Goal: Information Seeking & Learning: Learn about a topic

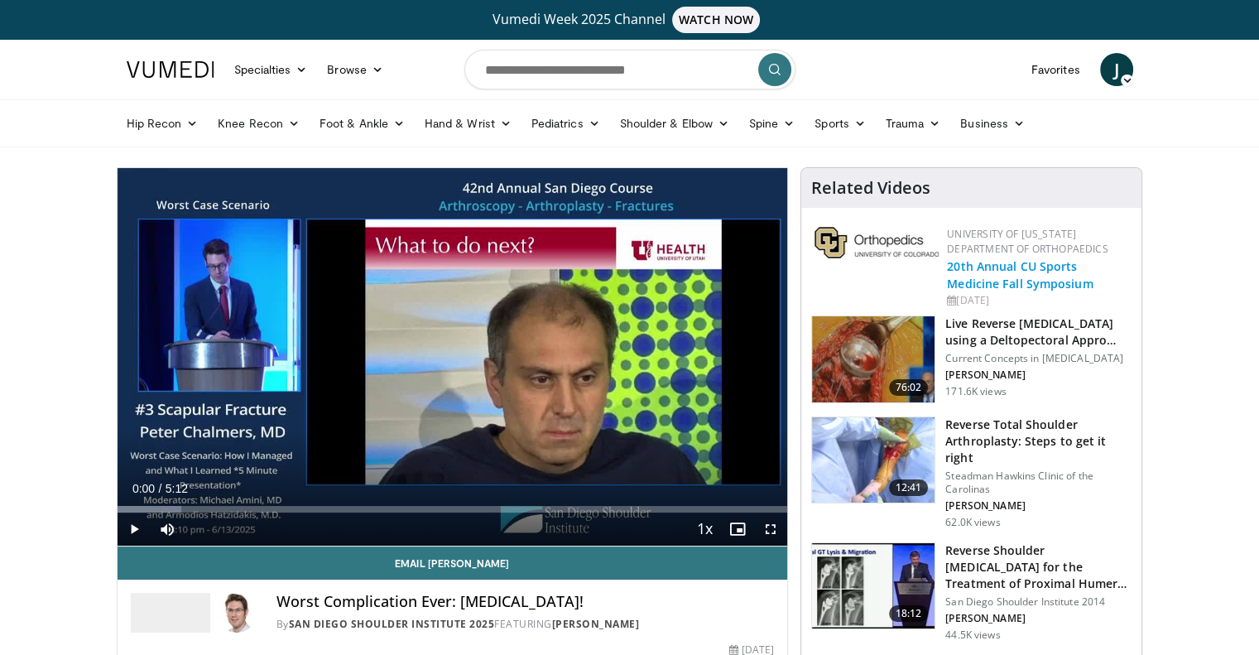
click at [960, 267] on link "20th Annual CU Sports Medicine Fall Symposium" at bounding box center [1020, 274] width 146 height 33
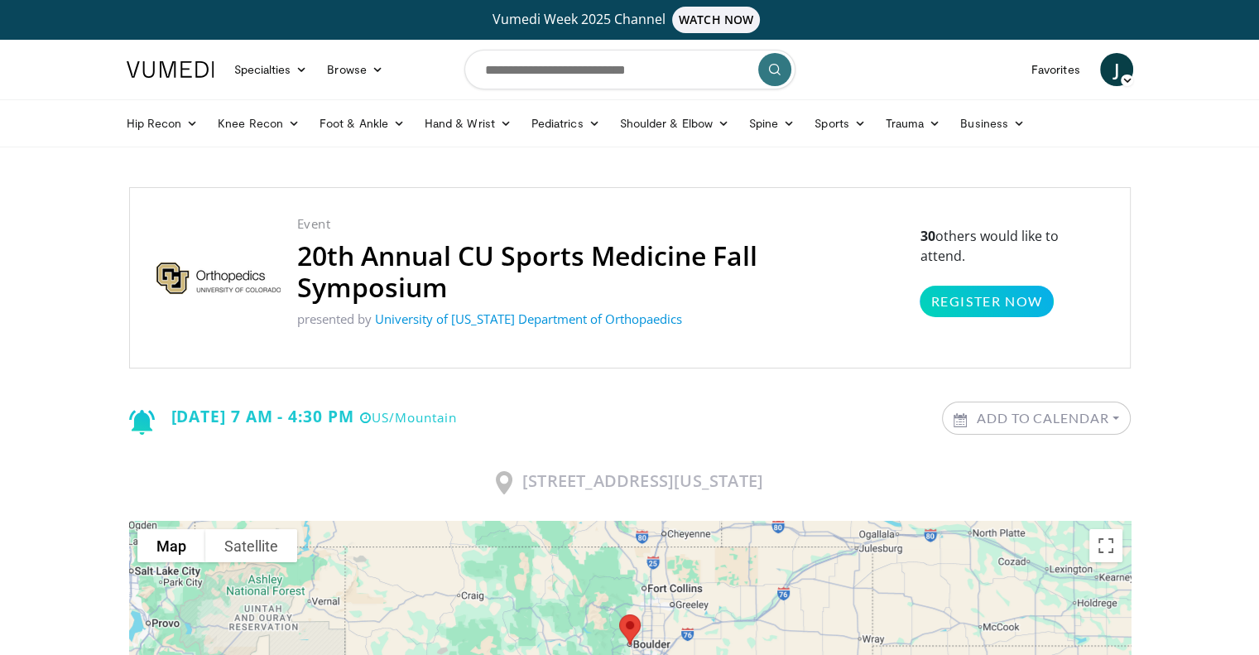
click at [413, 224] on p "Event" at bounding box center [600, 223] width 607 height 19
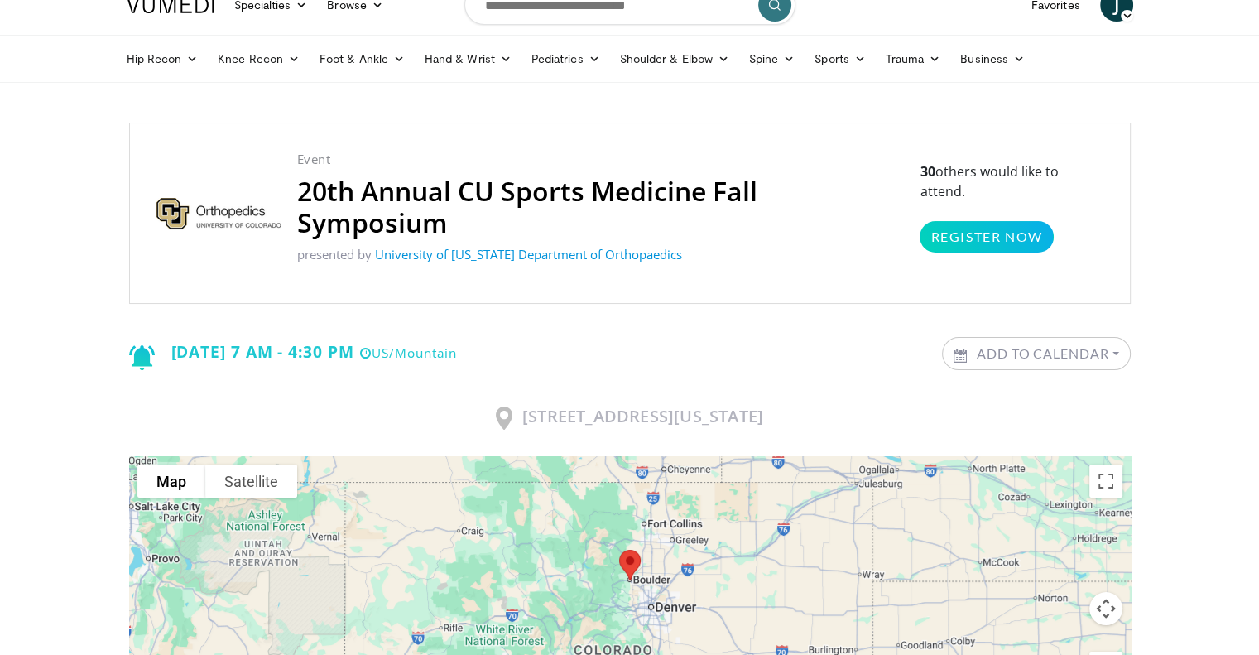
scroll to position [65, 0]
